Goal: Information Seeking & Learning: Check status

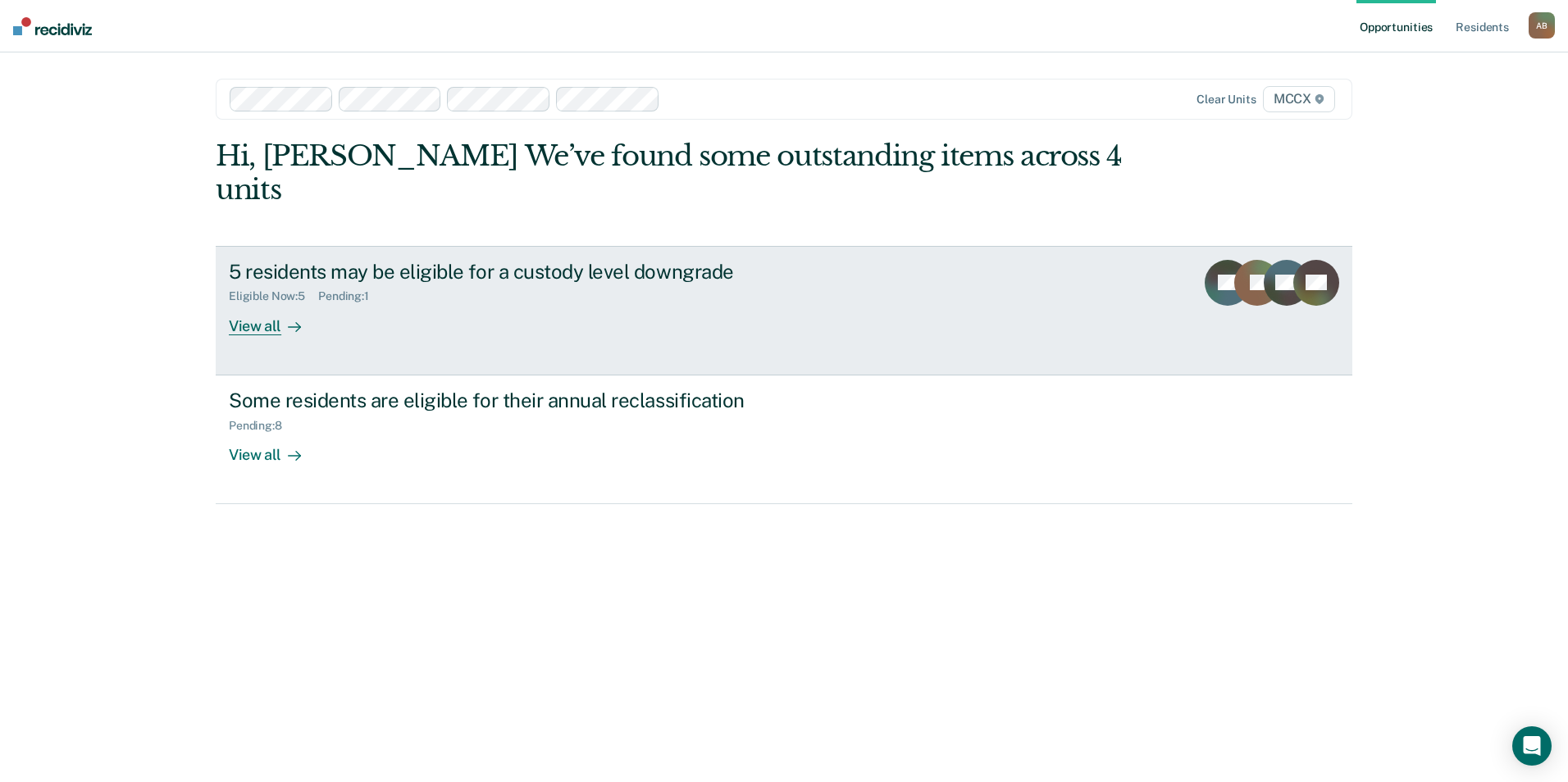
click at [271, 302] on link "5 residents may be eligible for a custody level downgrade Eligible Now : 5 Pend…" at bounding box center [784, 310] width 1137 height 129
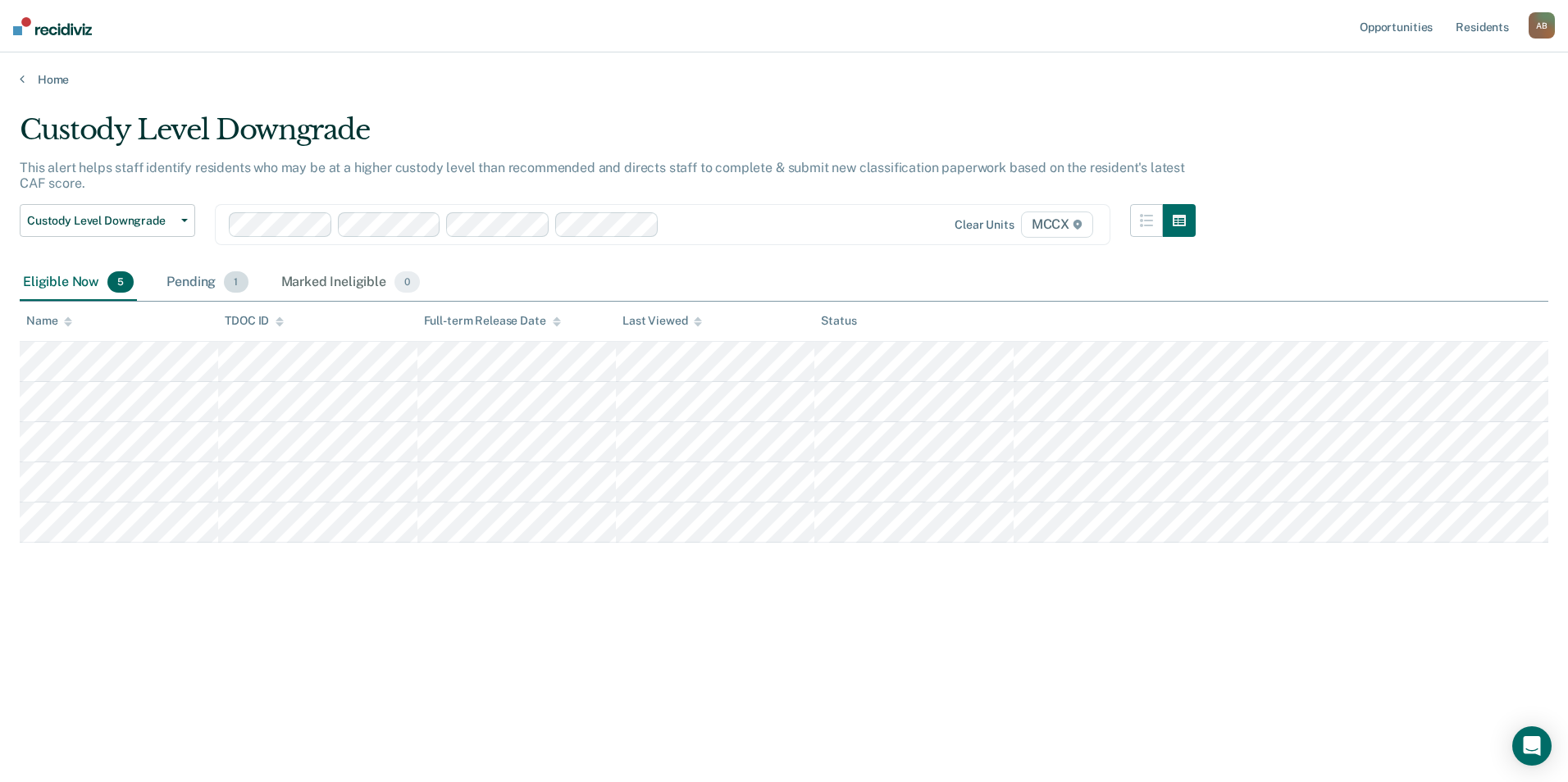
click at [196, 284] on div "Pending 1" at bounding box center [207, 283] width 88 height 36
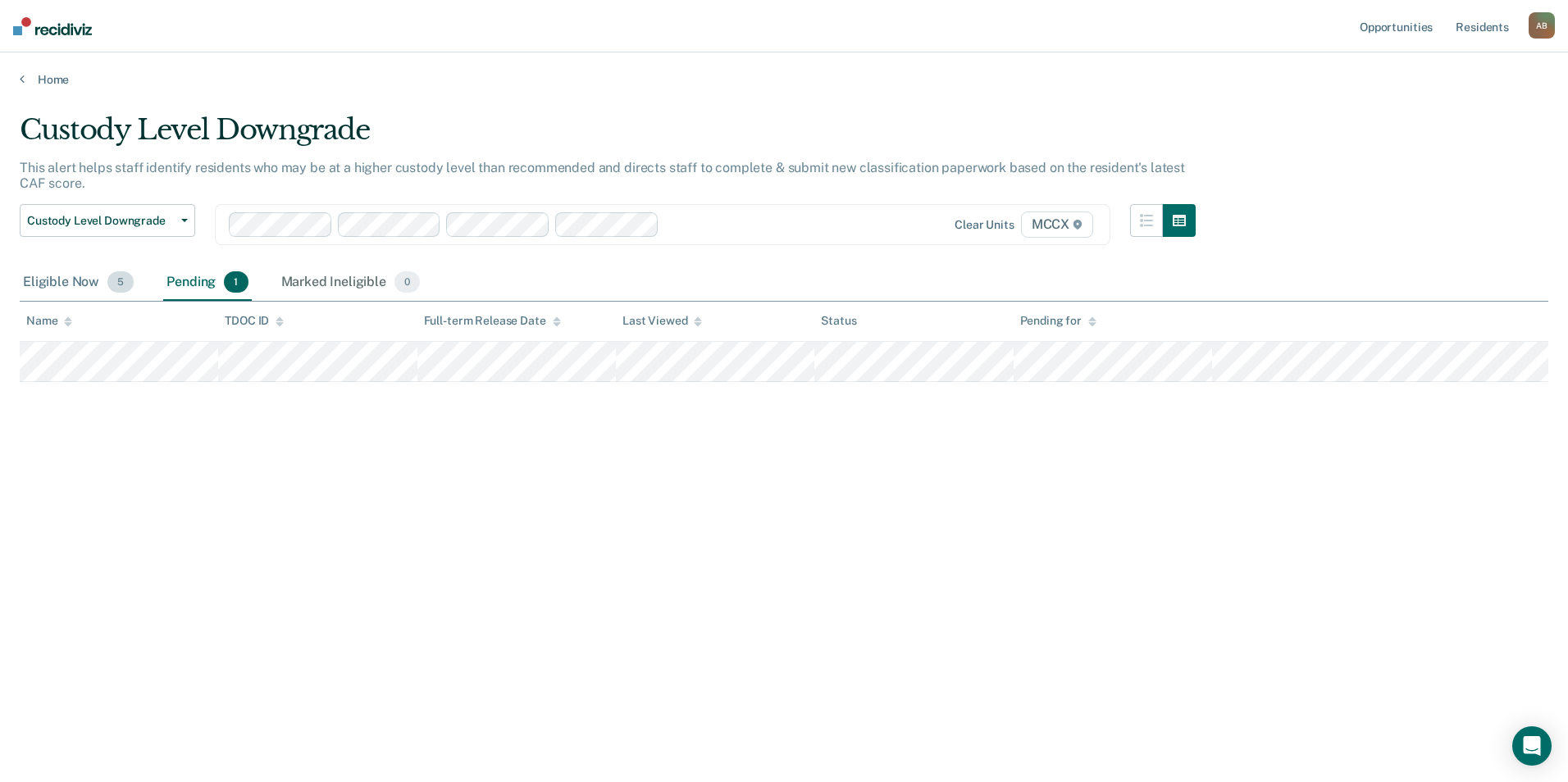
click at [41, 283] on div "Eligible Now 5" at bounding box center [78, 283] width 117 height 36
